Goal: Transaction & Acquisition: Purchase product/service

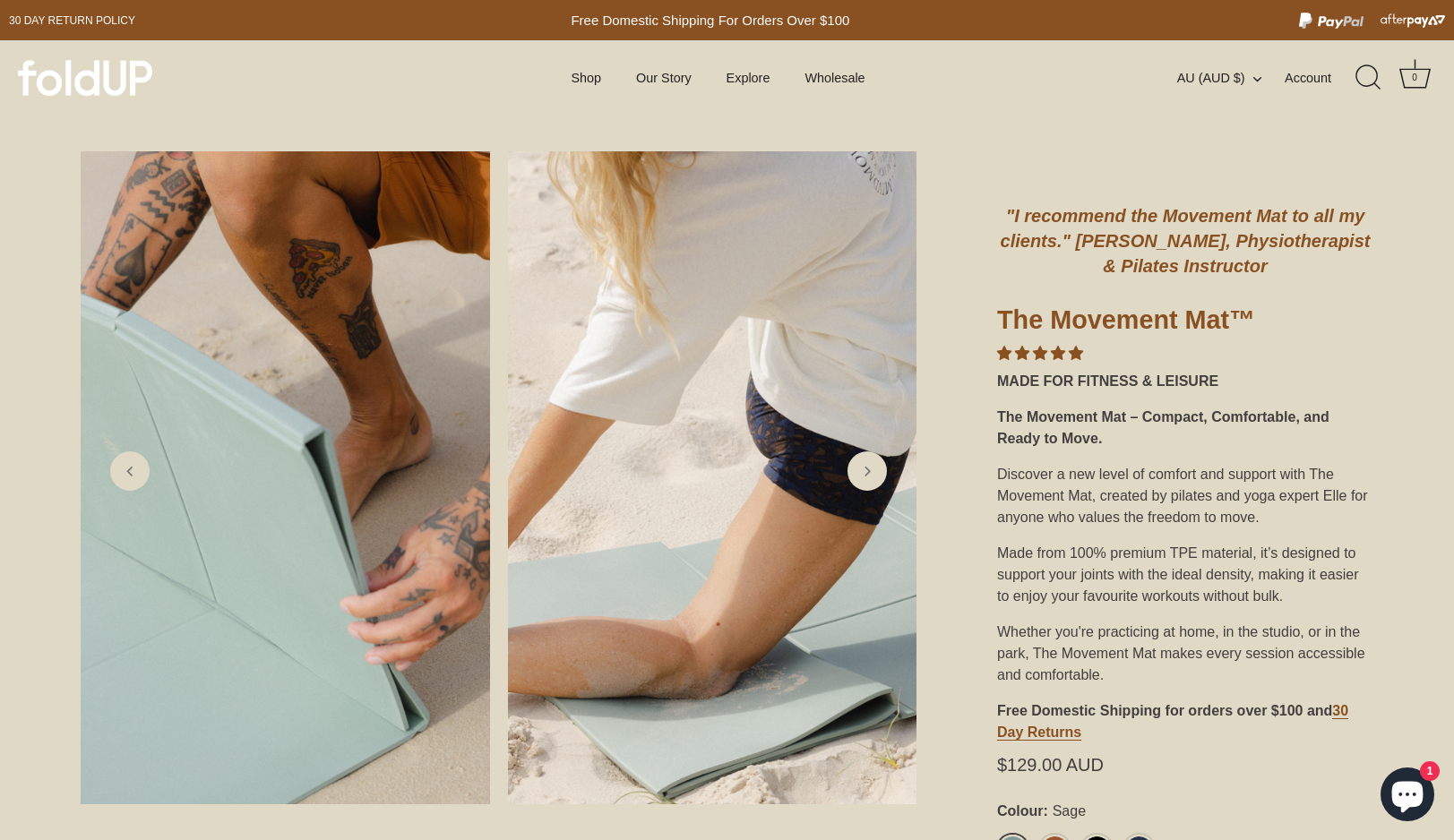
scroll to position [578, 0]
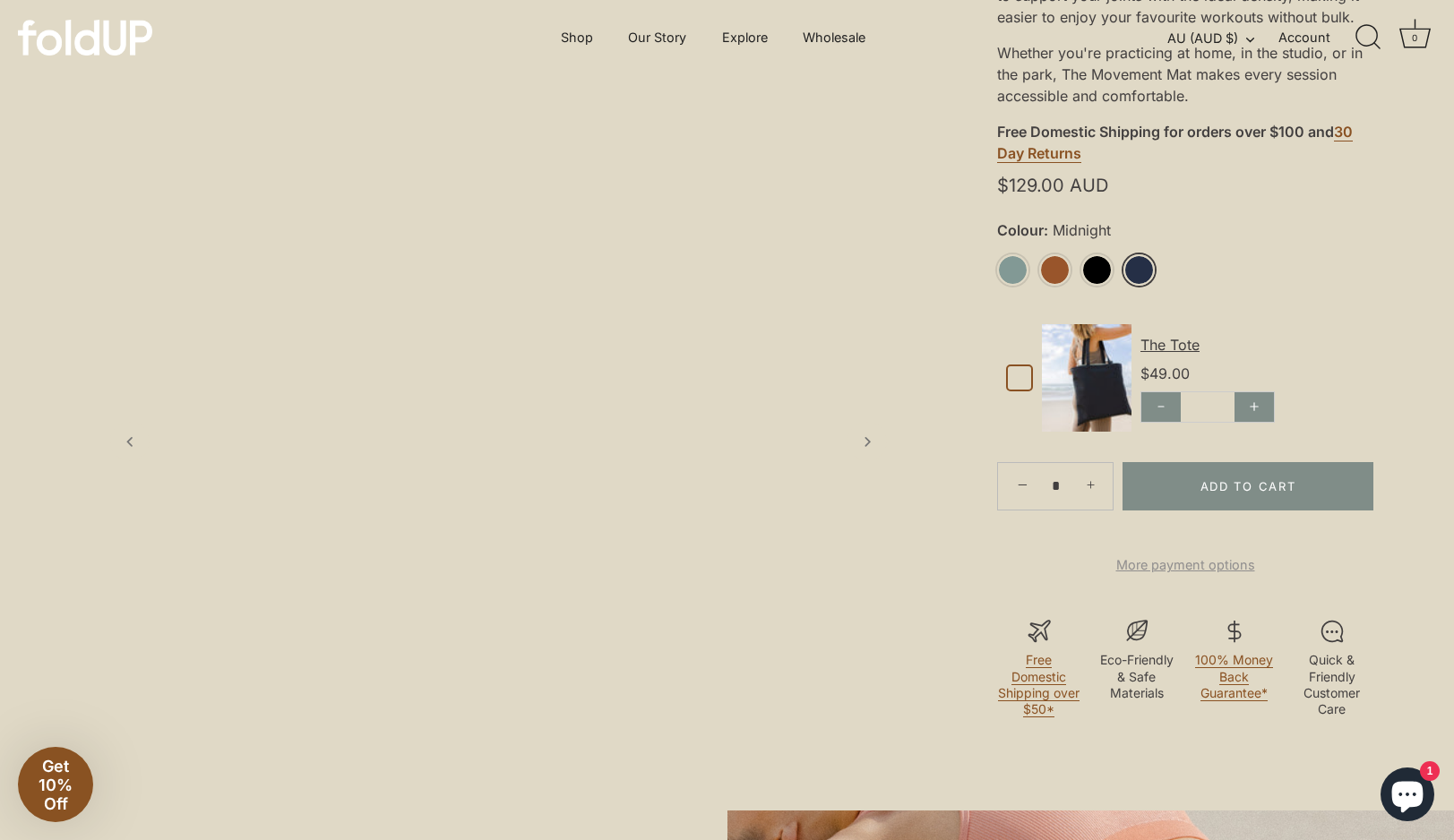
click at [1139, 267] on link "Midnight" at bounding box center [1139, 270] width 32 height 32
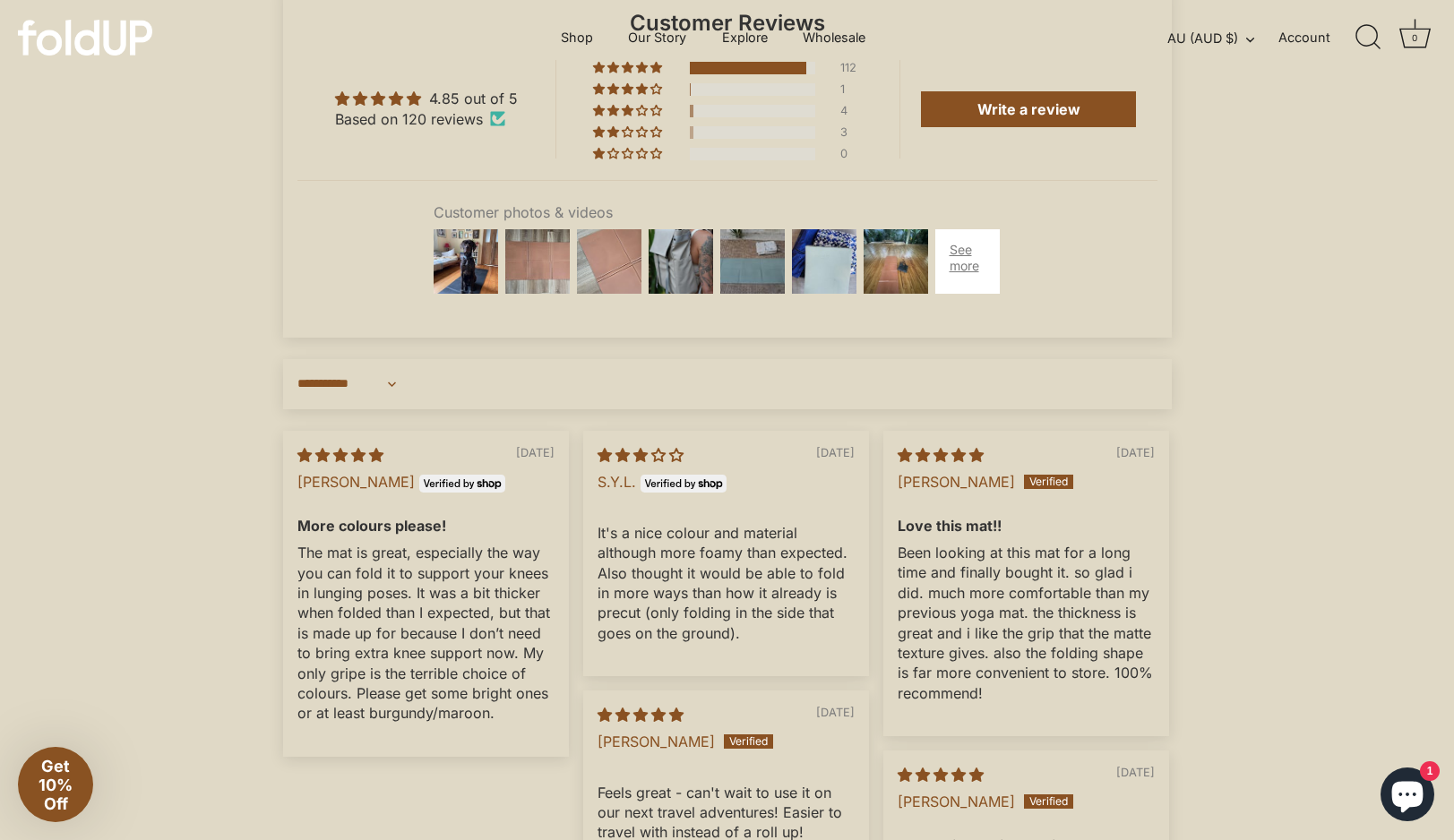
scroll to position [5074, 0]
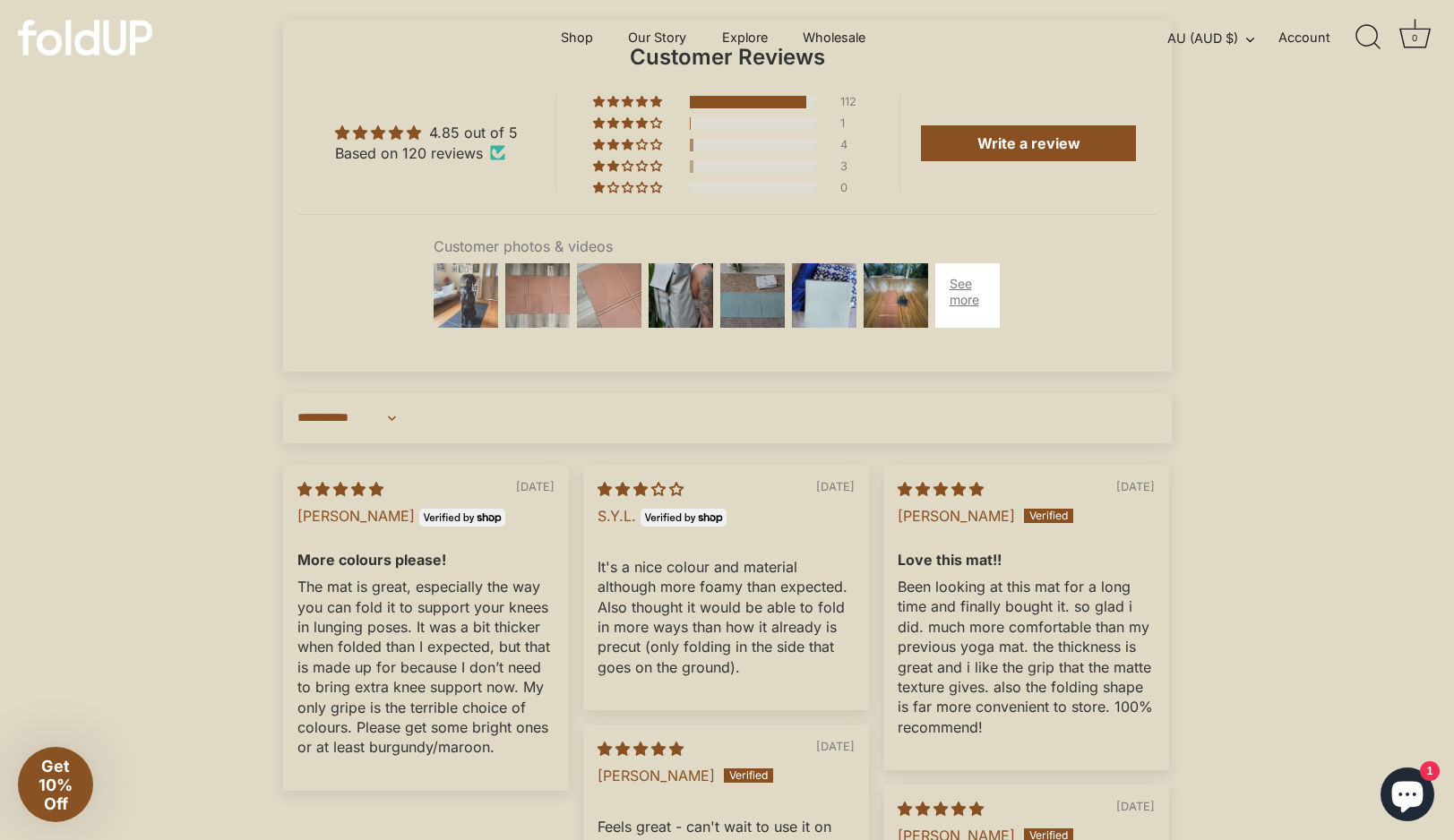
click at [462, 314] on img at bounding box center [466, 295] width 72 height 72
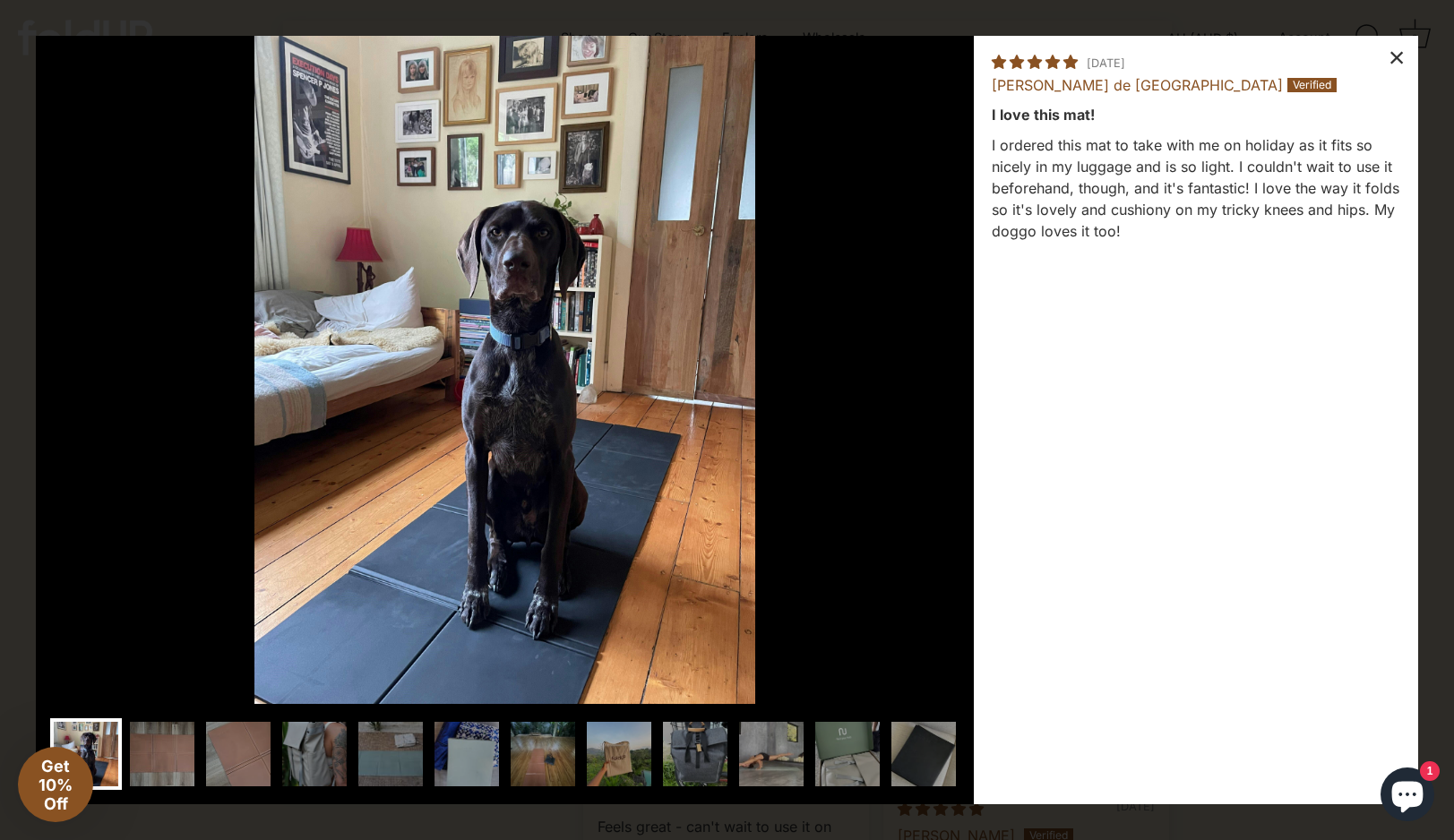
click at [1399, 50] on div "×" at bounding box center [1396, 57] width 43 height 43
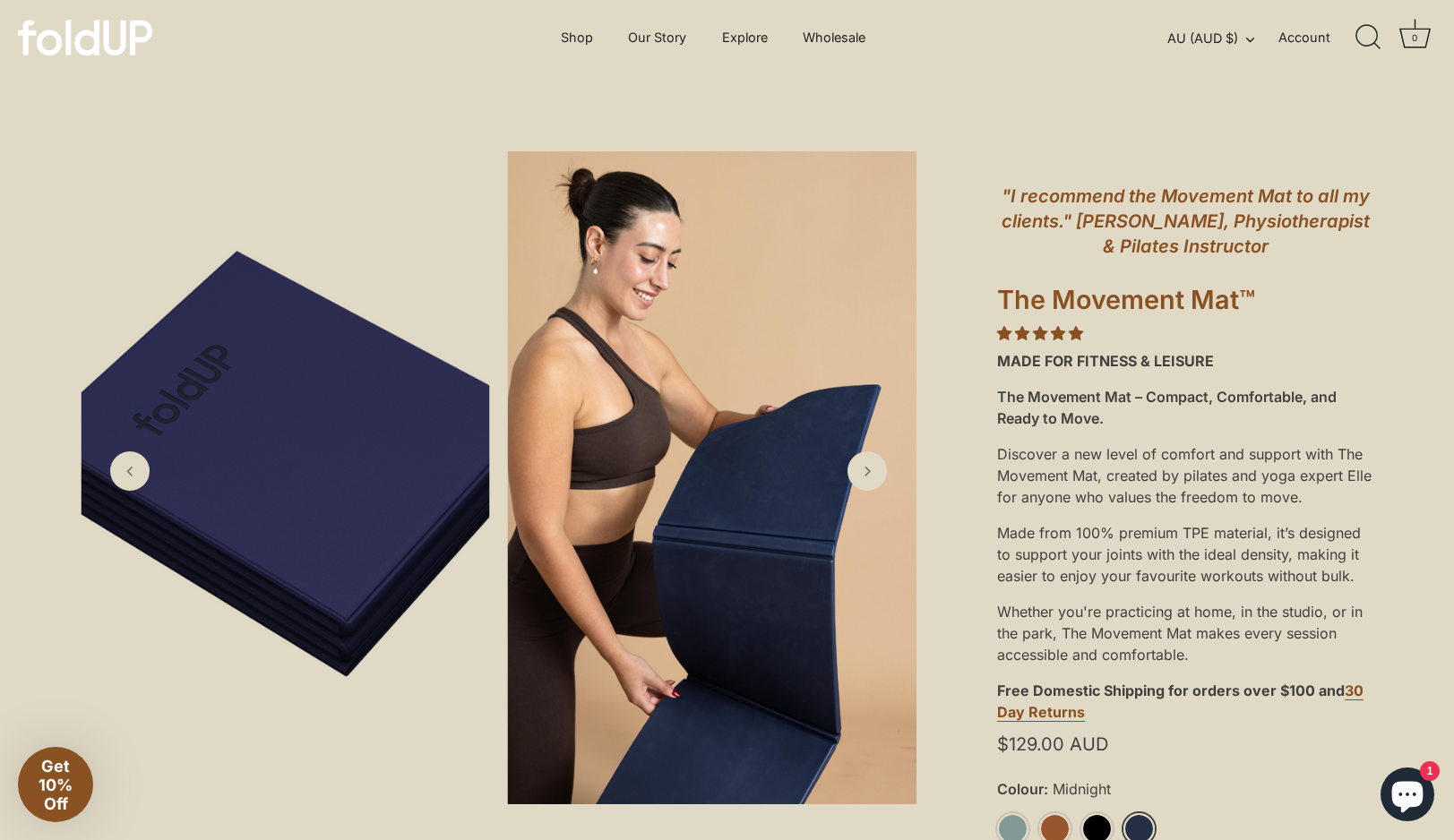
scroll to position [0, 0]
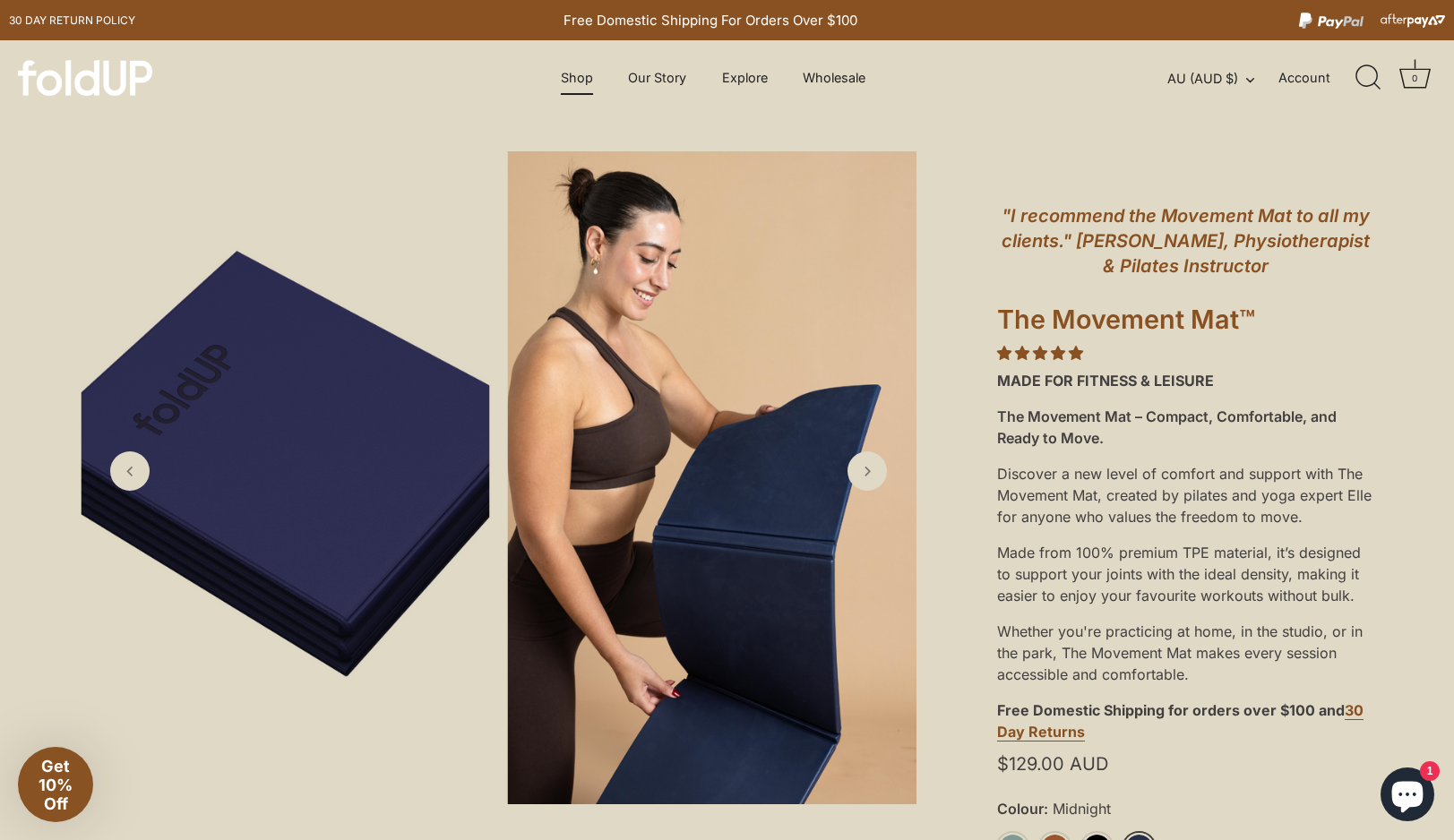
click at [583, 78] on link "Shop" at bounding box center [578, 77] width 63 height 34
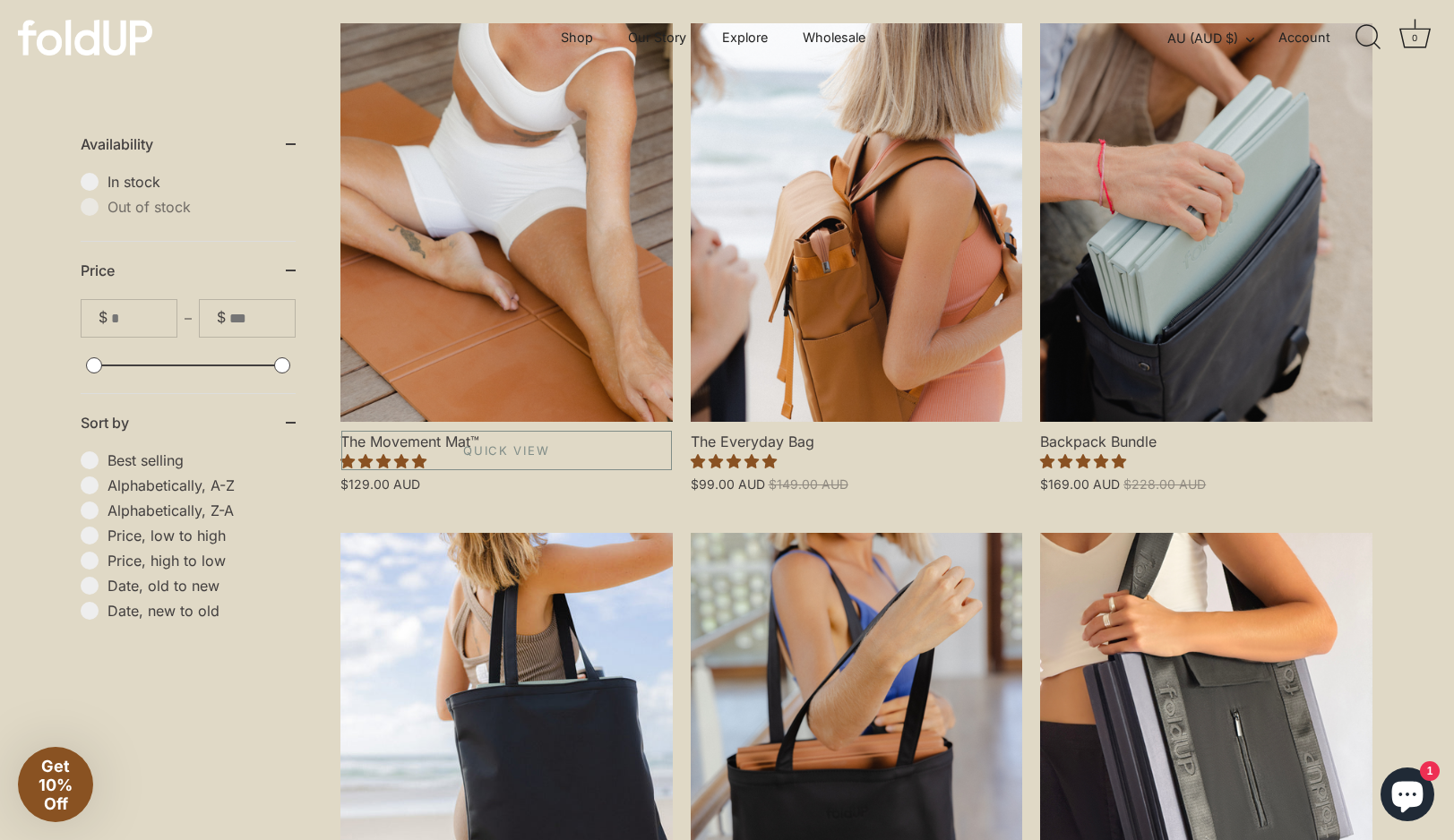
scroll to position [485, 0]
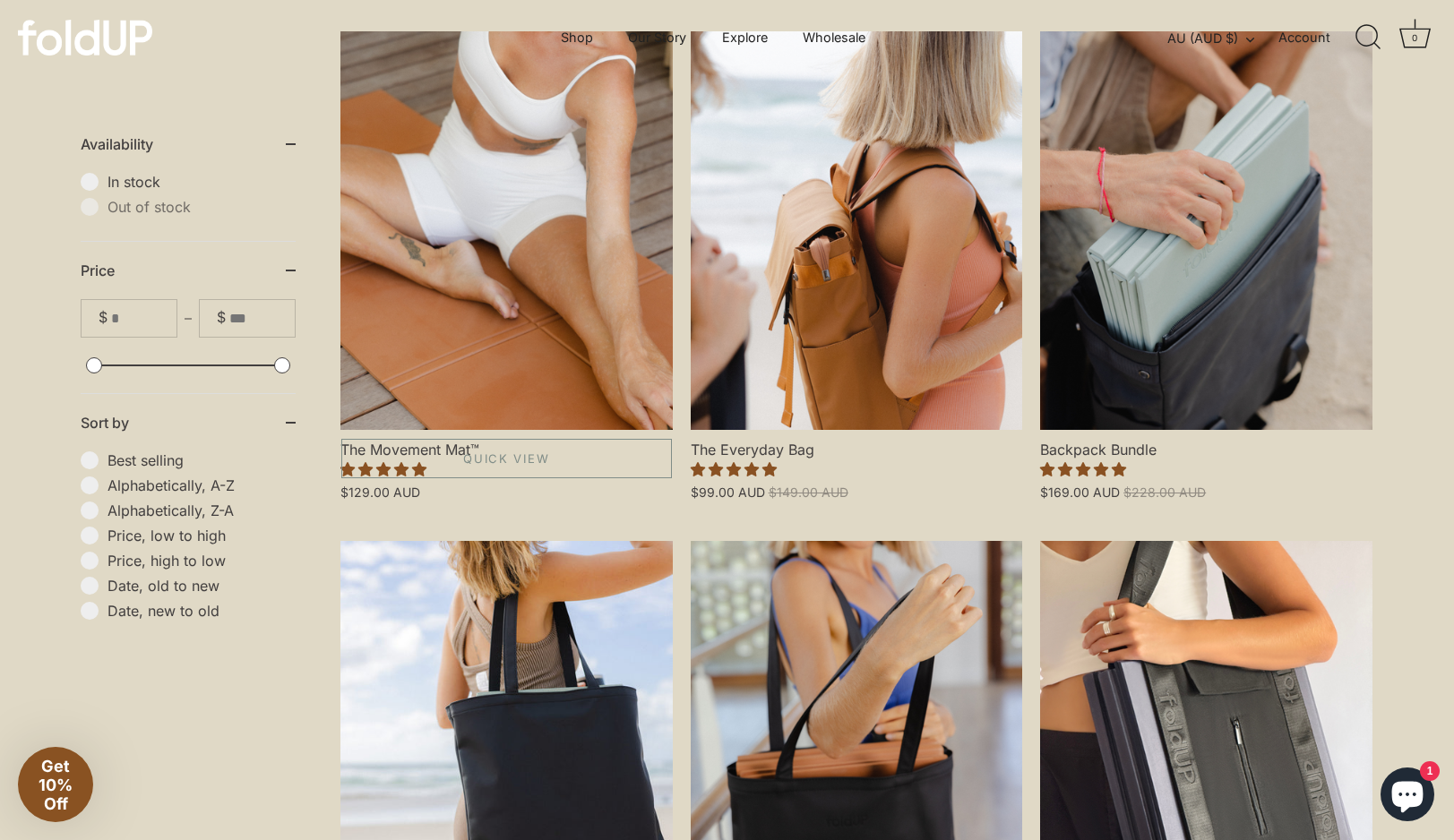
click at [518, 317] on link "The Movement Mat™" at bounding box center [506, 231] width 333 height 399
click at [801, 314] on link "The Everyday Bag" at bounding box center [856, 231] width 333 height 399
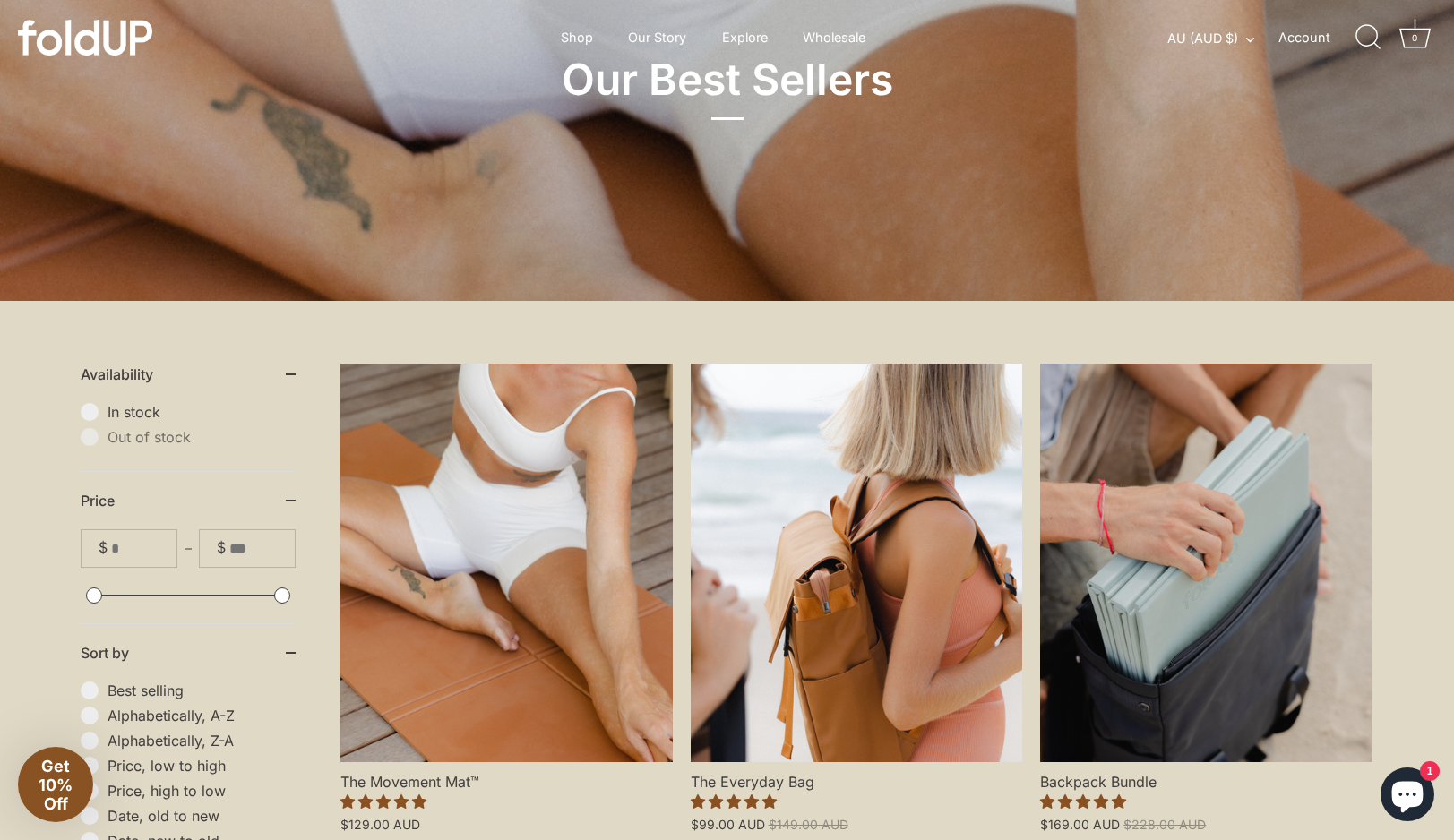
scroll to position [360, 0]
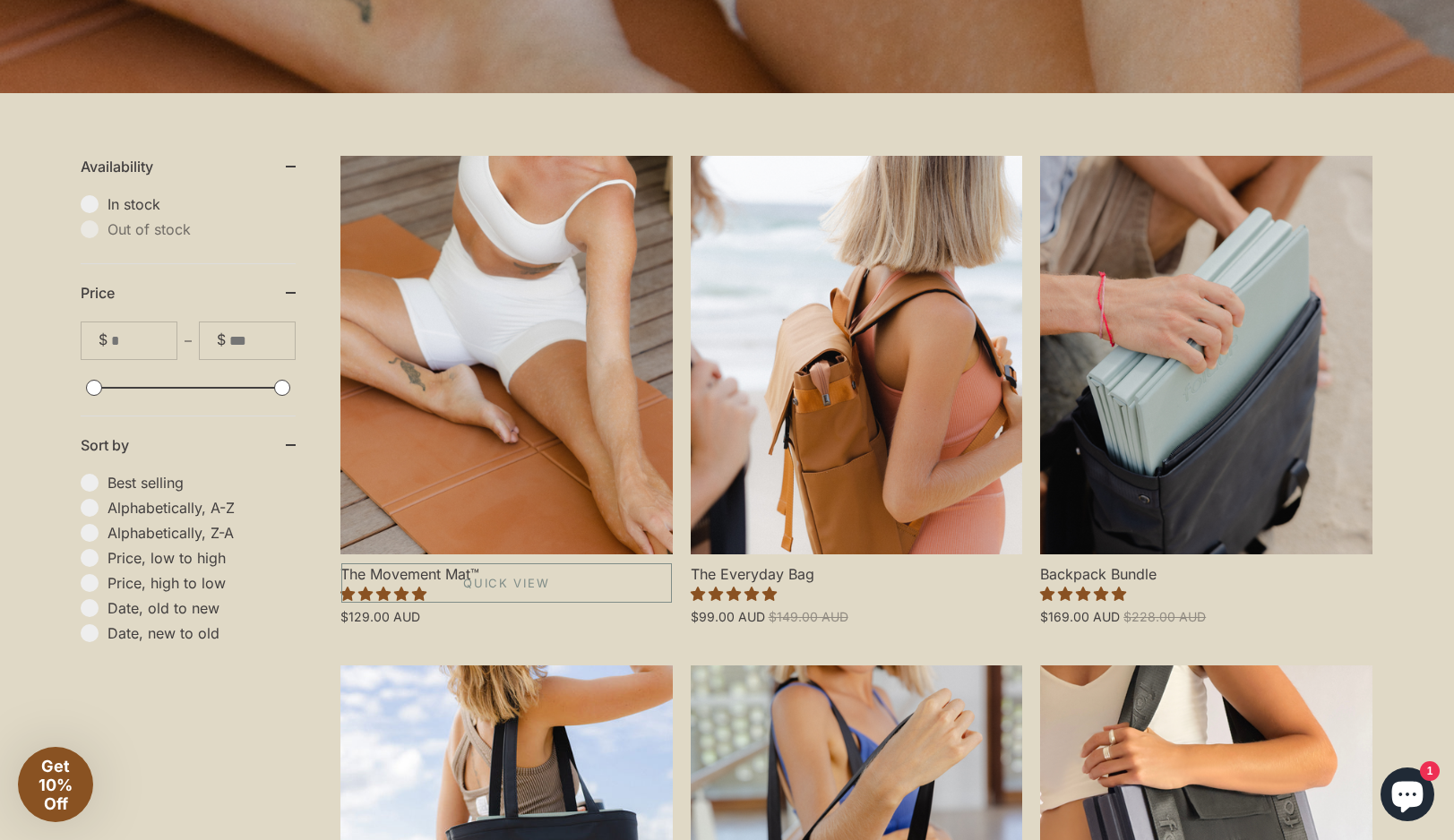
click at [471, 394] on link "The Movement Mat™" at bounding box center [506, 355] width 333 height 399
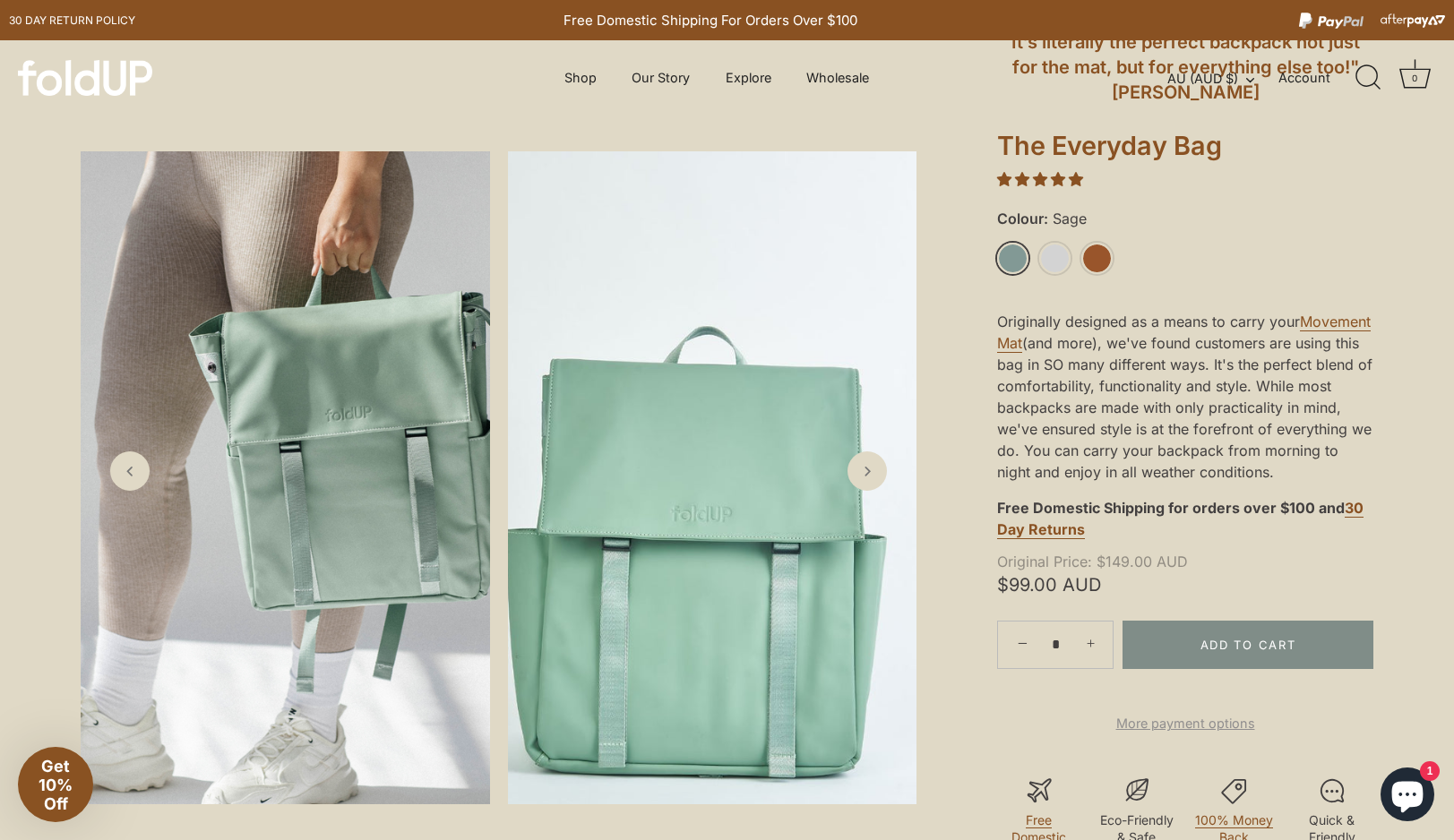
scroll to position [203, 0]
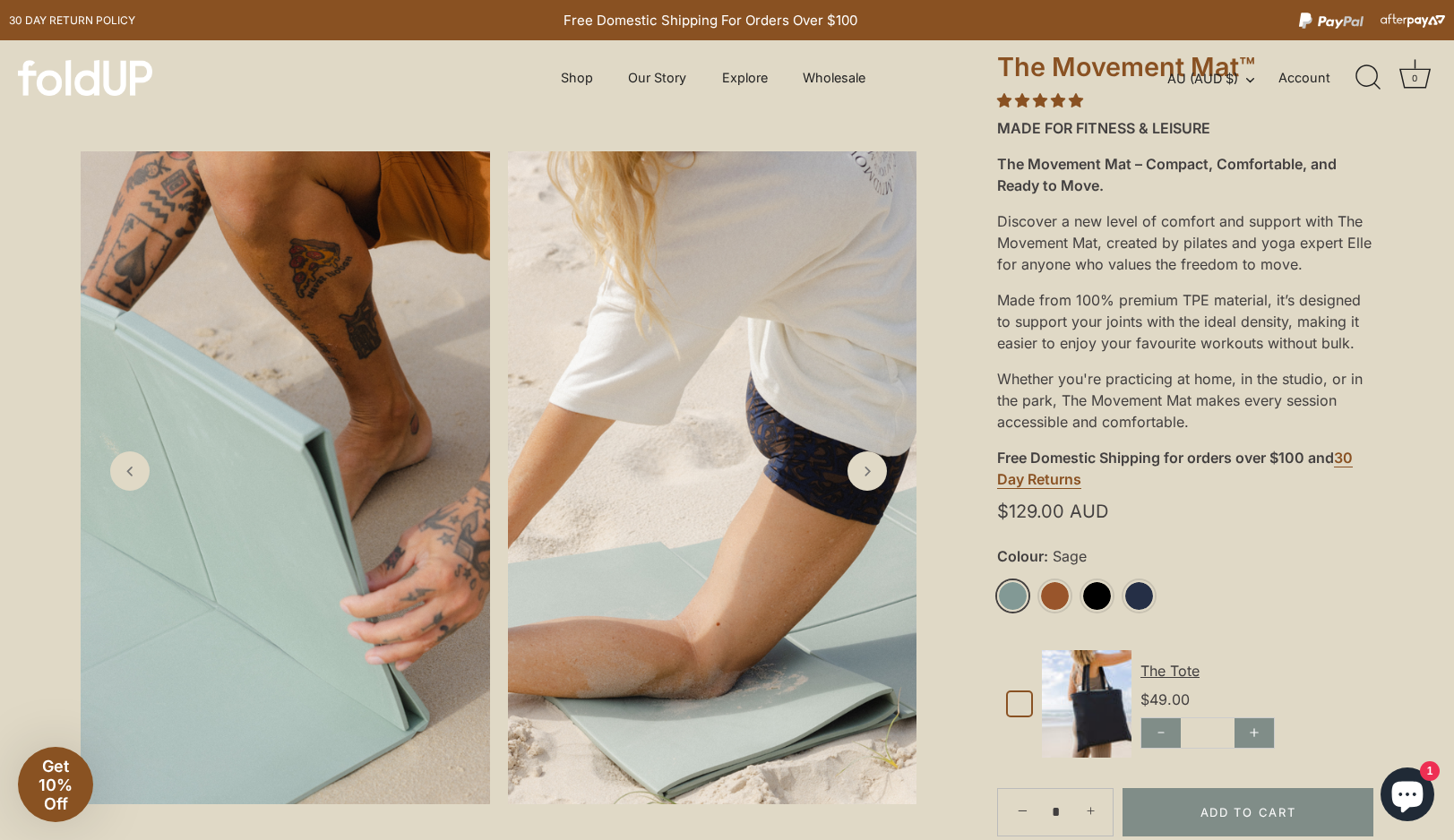
scroll to position [254, 0]
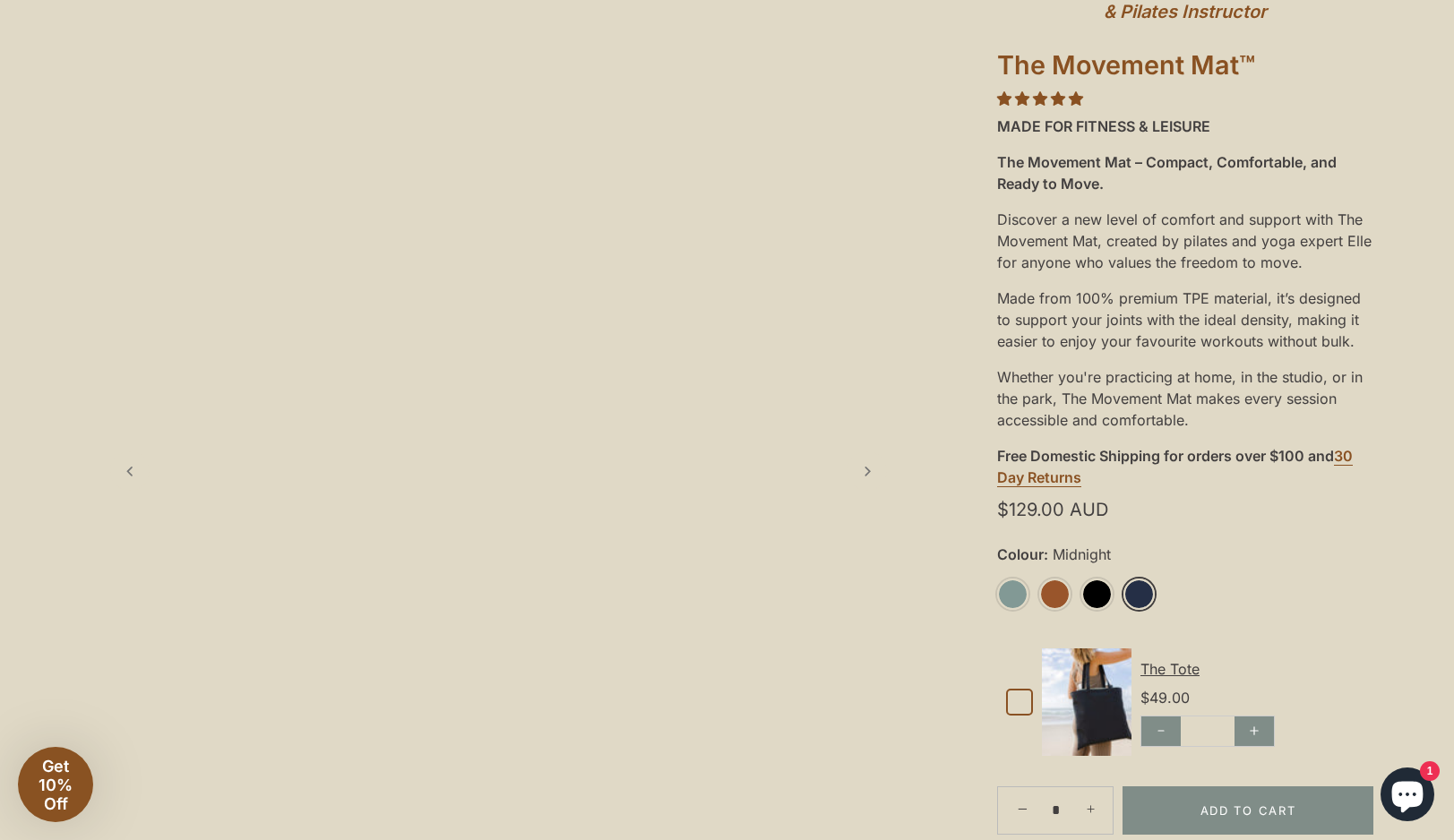
click at [1140, 592] on link "Midnight" at bounding box center [1139, 594] width 32 height 32
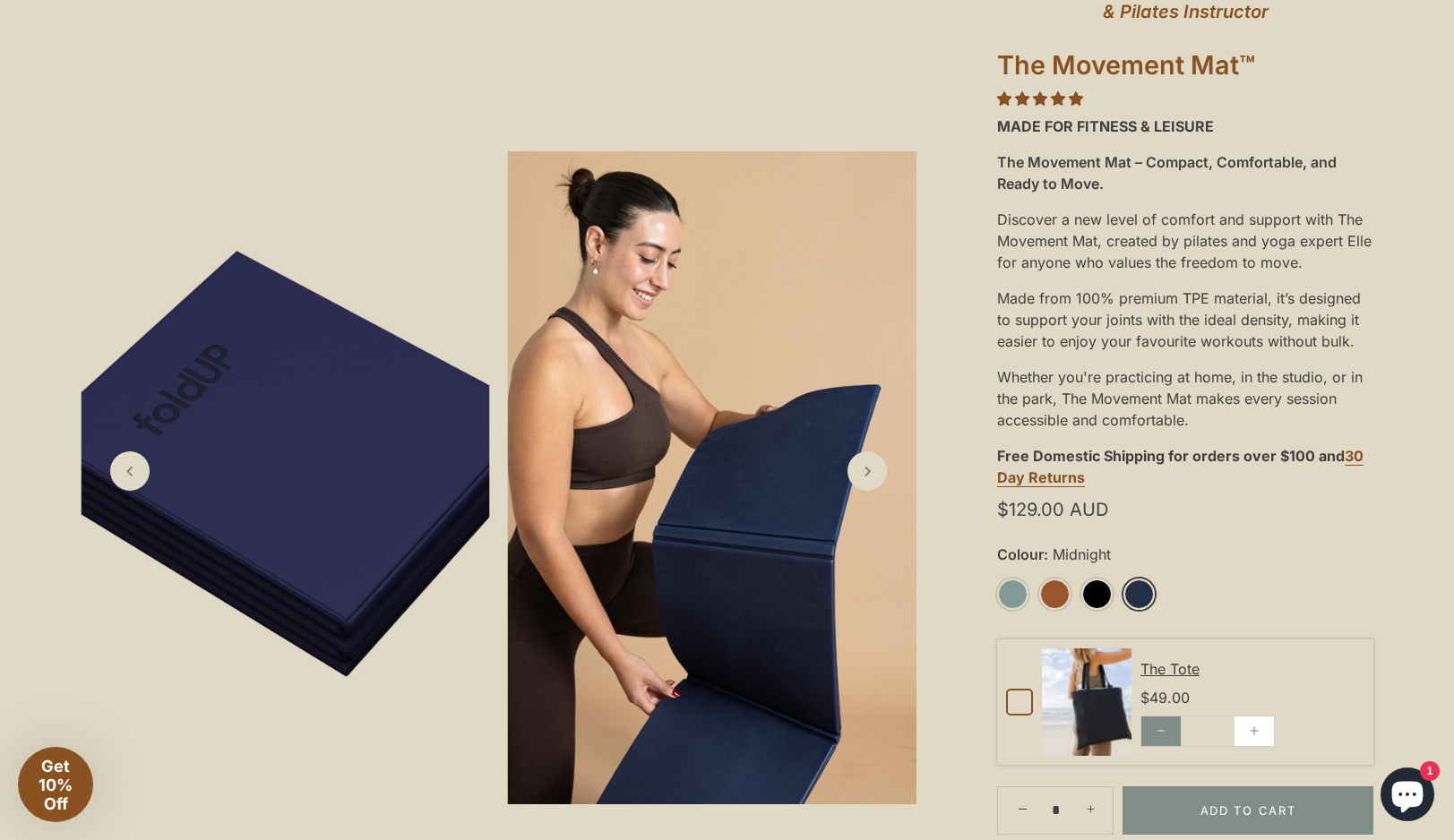
click at [1263, 730] on button "button" at bounding box center [1254, 731] width 39 height 30
click at [1154, 725] on button "button" at bounding box center [1161, 731] width 39 height 30
type input "*"
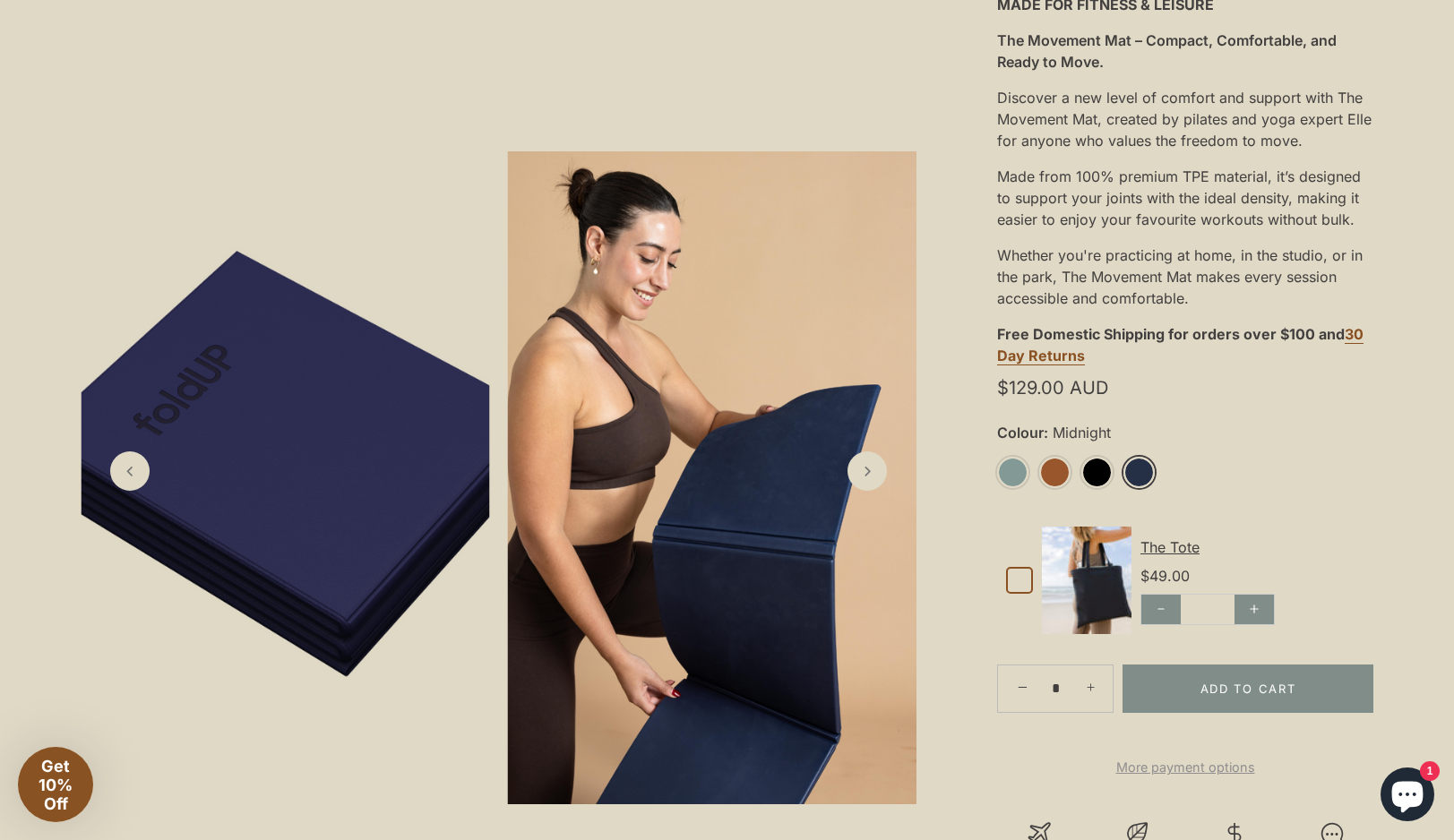
scroll to position [384, 0]
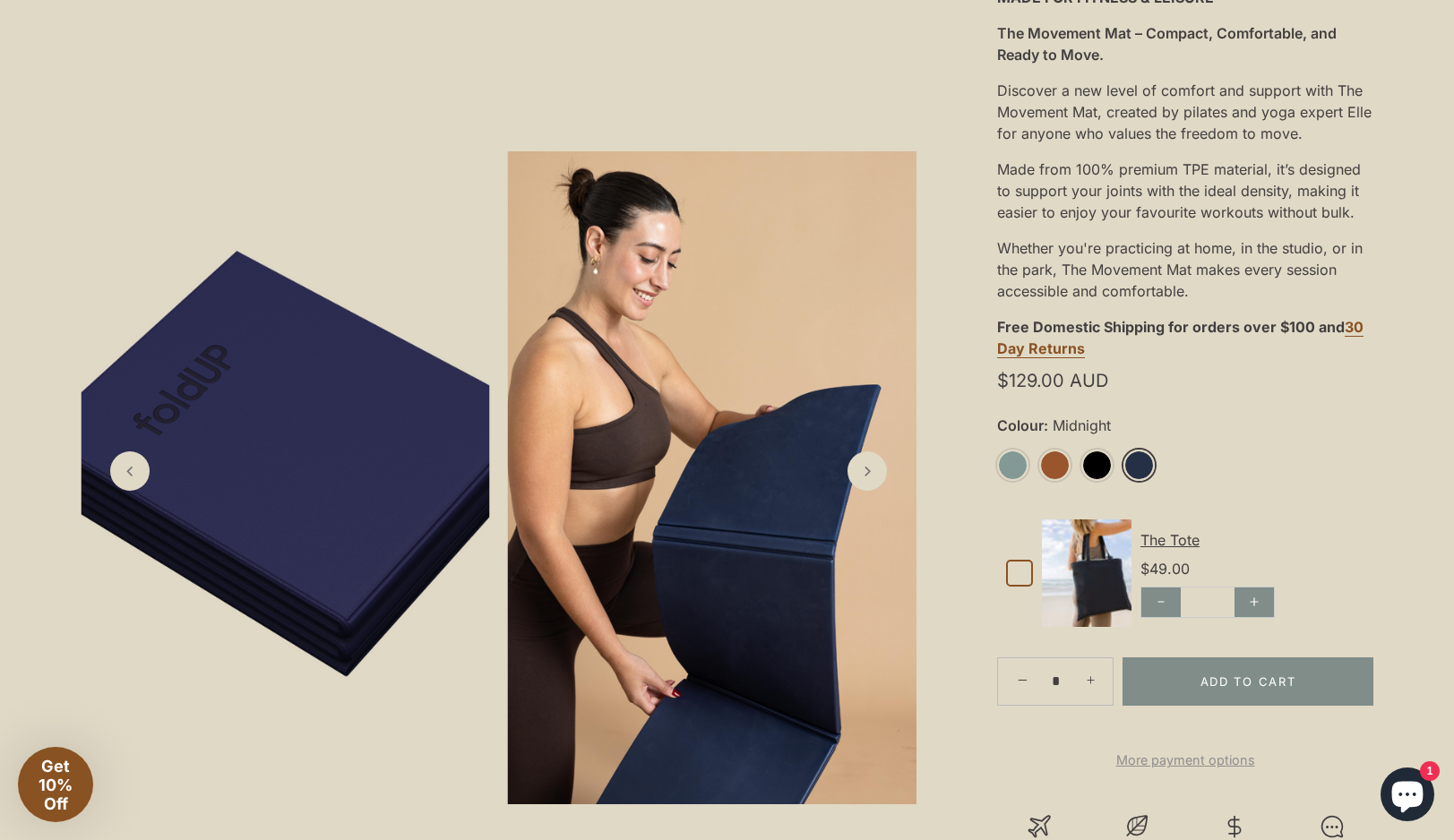
click at [1087, 689] on link "+" at bounding box center [1093, 681] width 39 height 39
click at [1087, 687] on link "+" at bounding box center [1093, 681] width 39 height 39
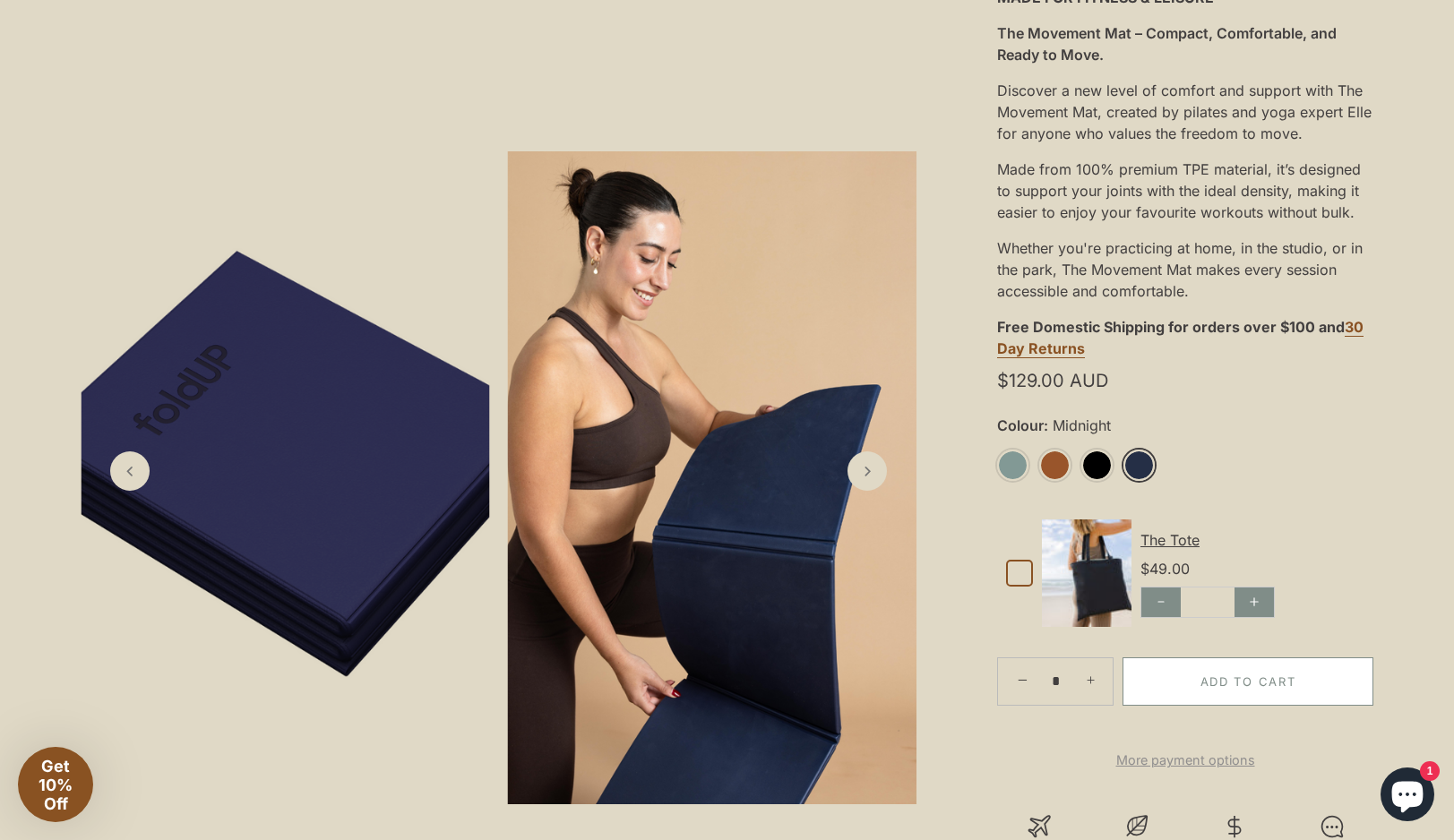
click at [1256, 684] on button "Add to Cart" at bounding box center [1247, 682] width 251 height 48
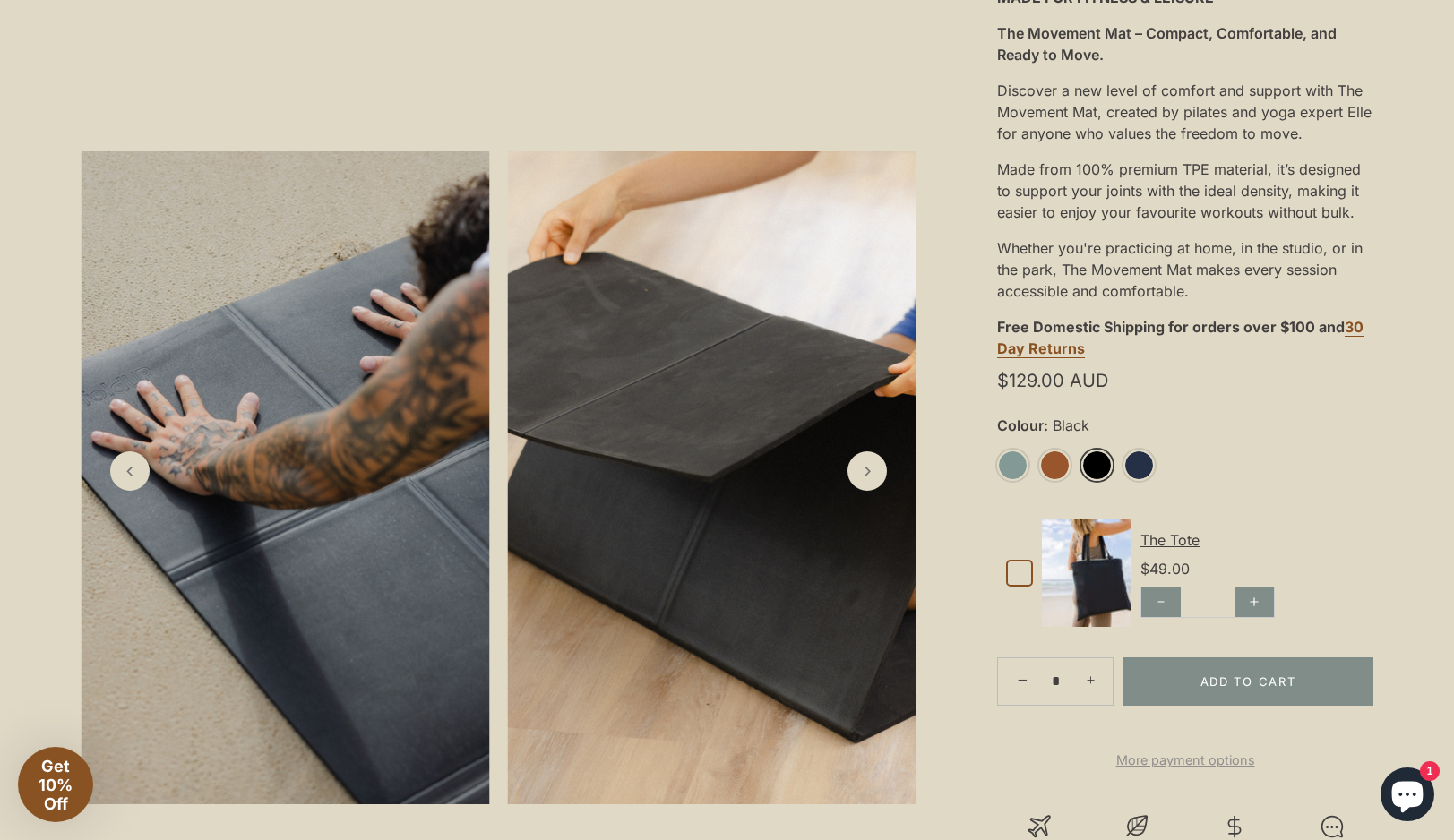
click at [1090, 684] on link "+" at bounding box center [1093, 681] width 39 height 39
type input "*"
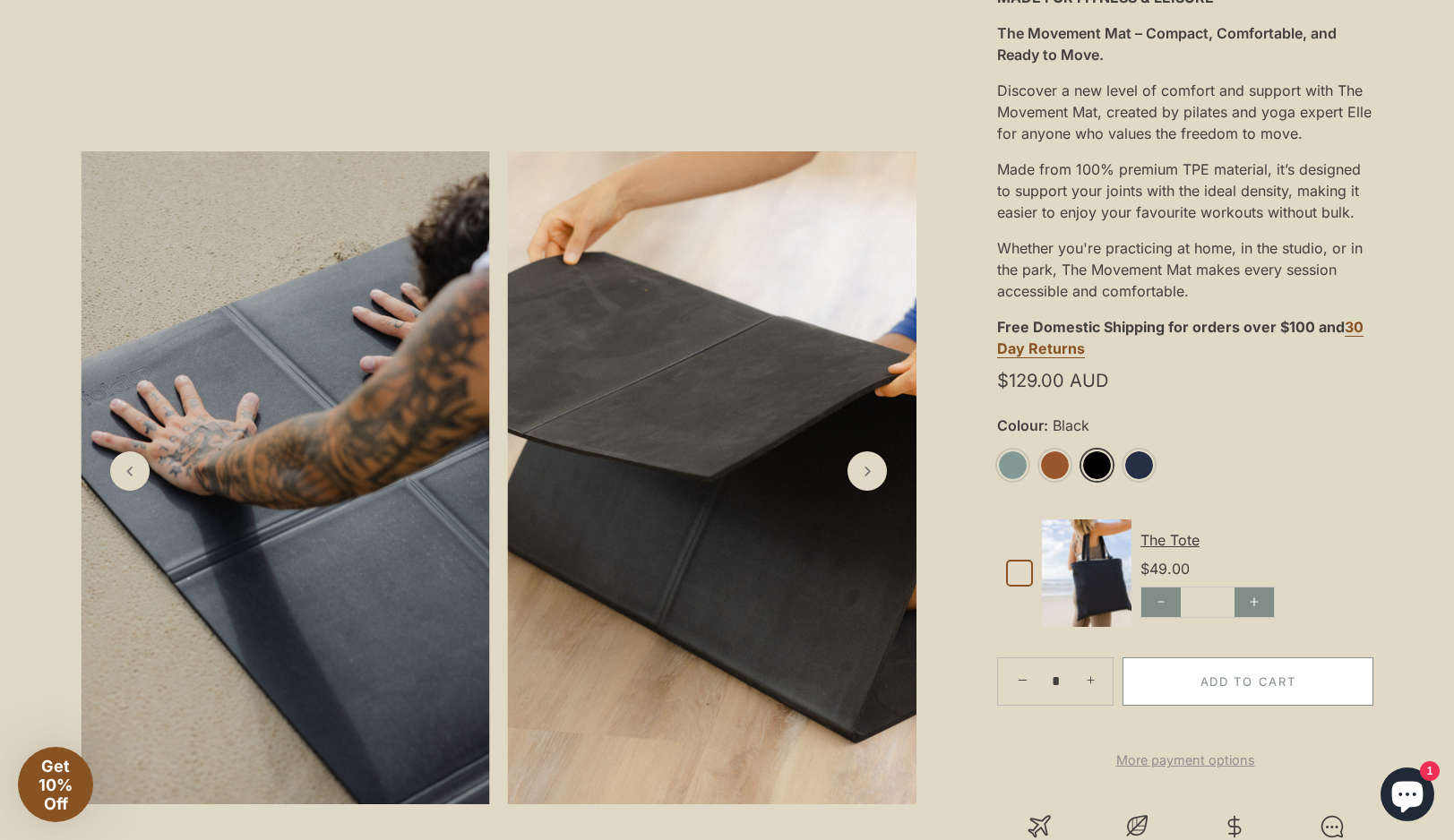
click at [1185, 684] on button "Add to Cart" at bounding box center [1247, 682] width 251 height 48
